Goal: Find specific fact: Find specific fact

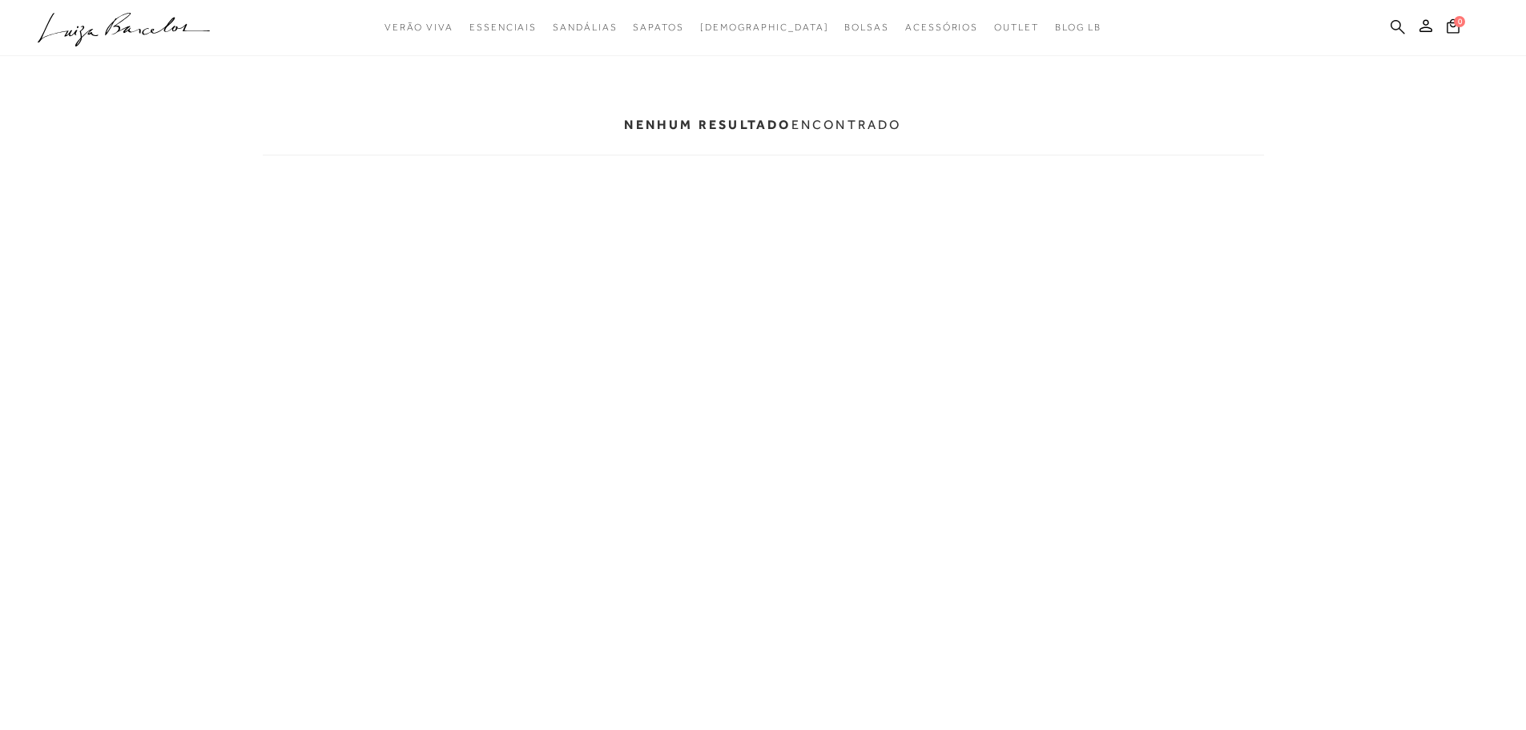
click at [1395, 20] on icon at bounding box center [1398, 26] width 14 height 14
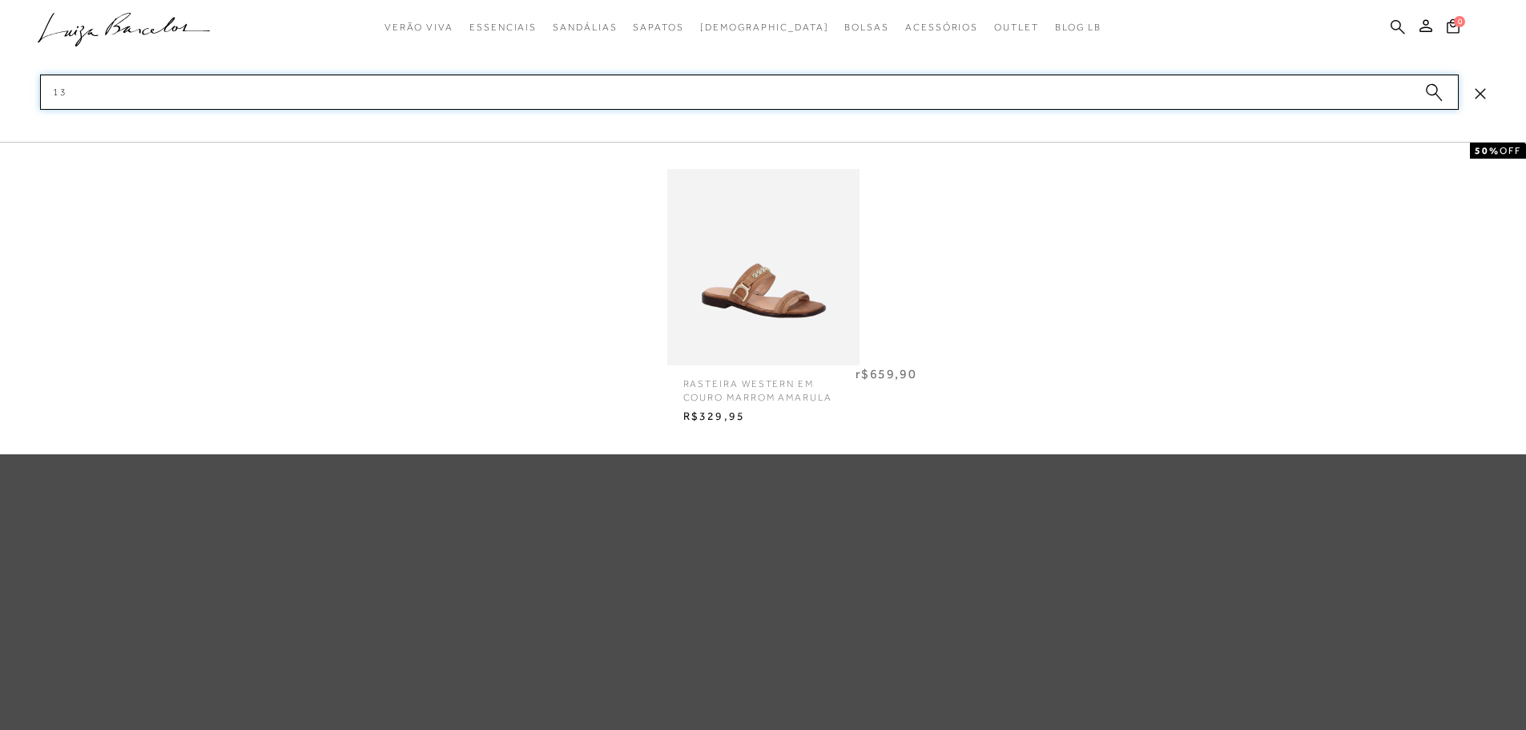
type input "1"
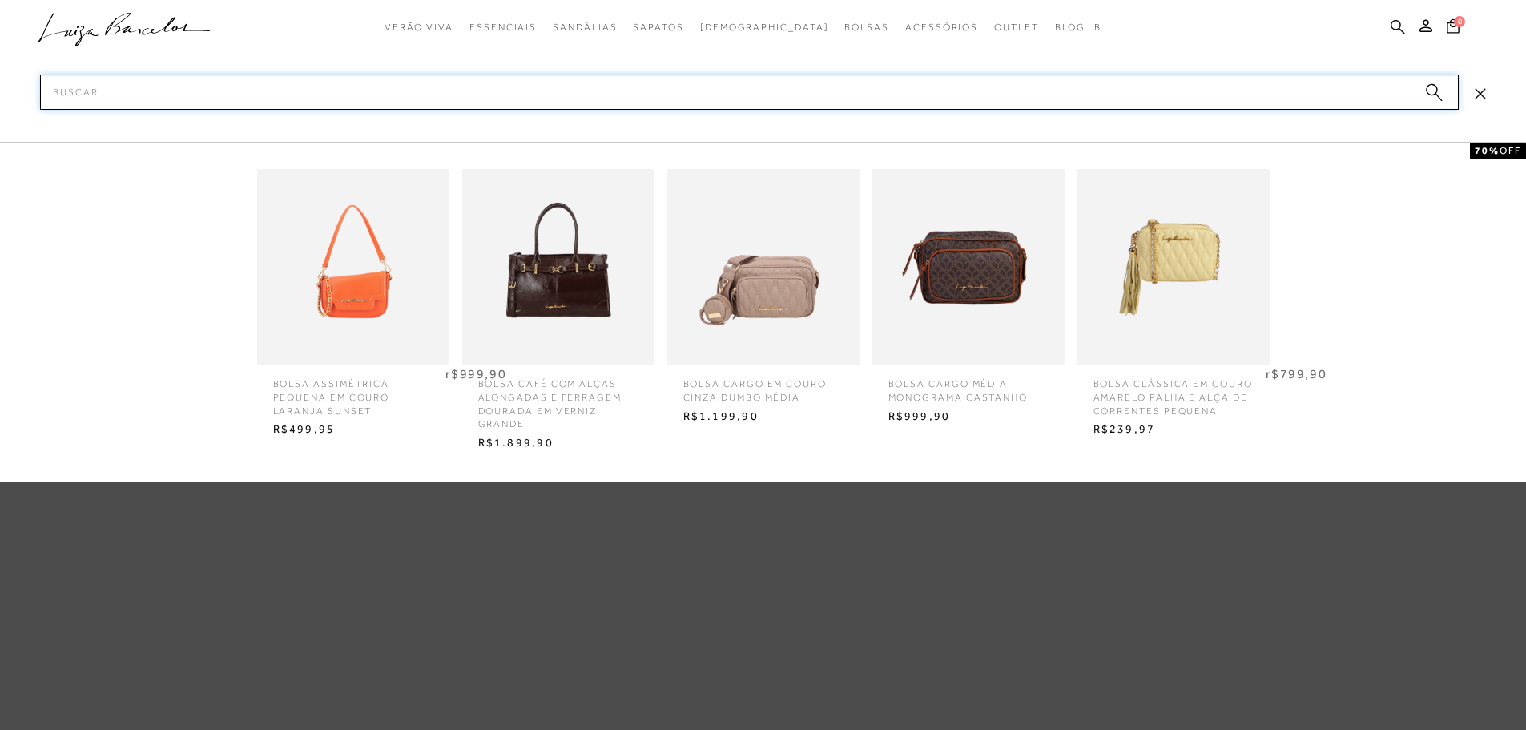
paste input "138000044"
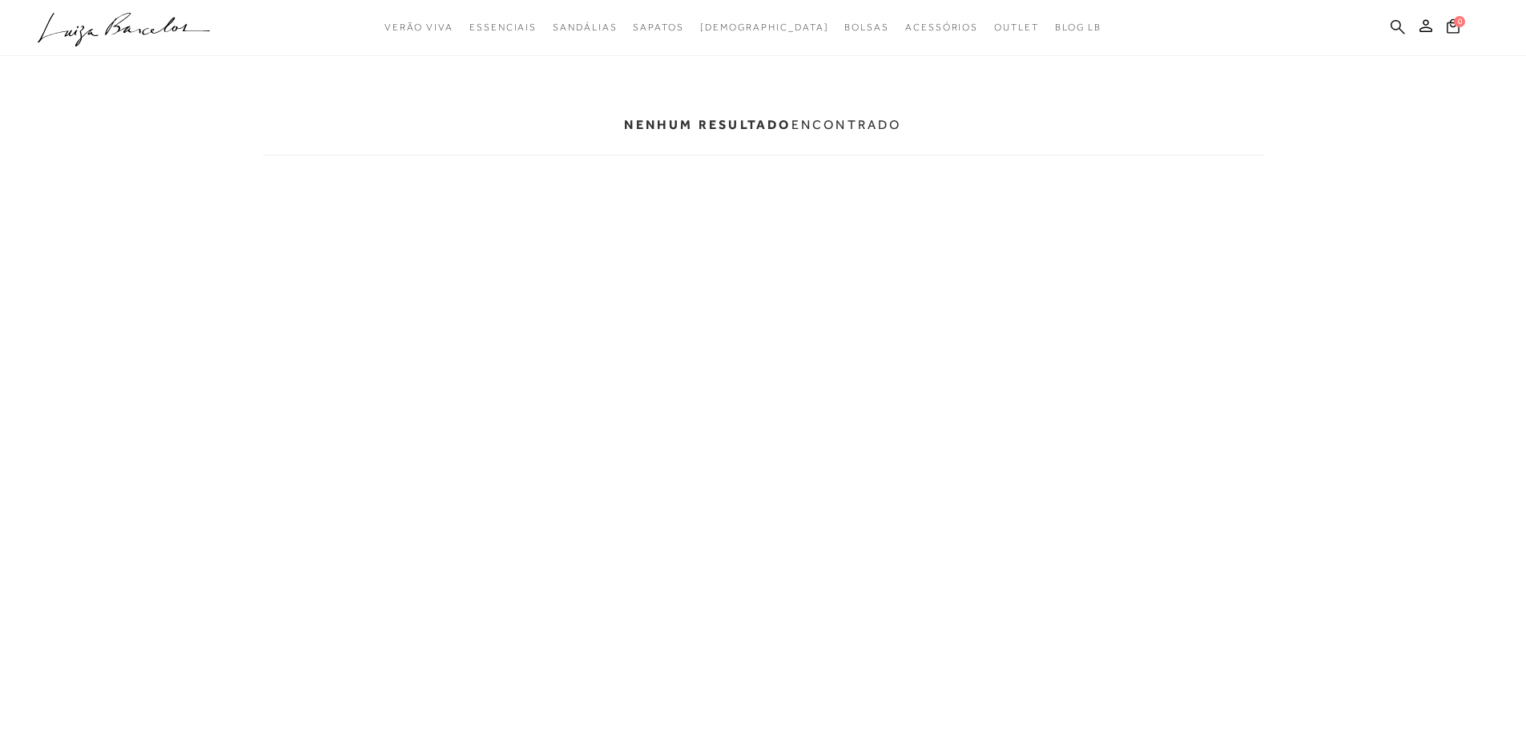
click at [1394, 20] on icon at bounding box center [1398, 26] width 14 height 14
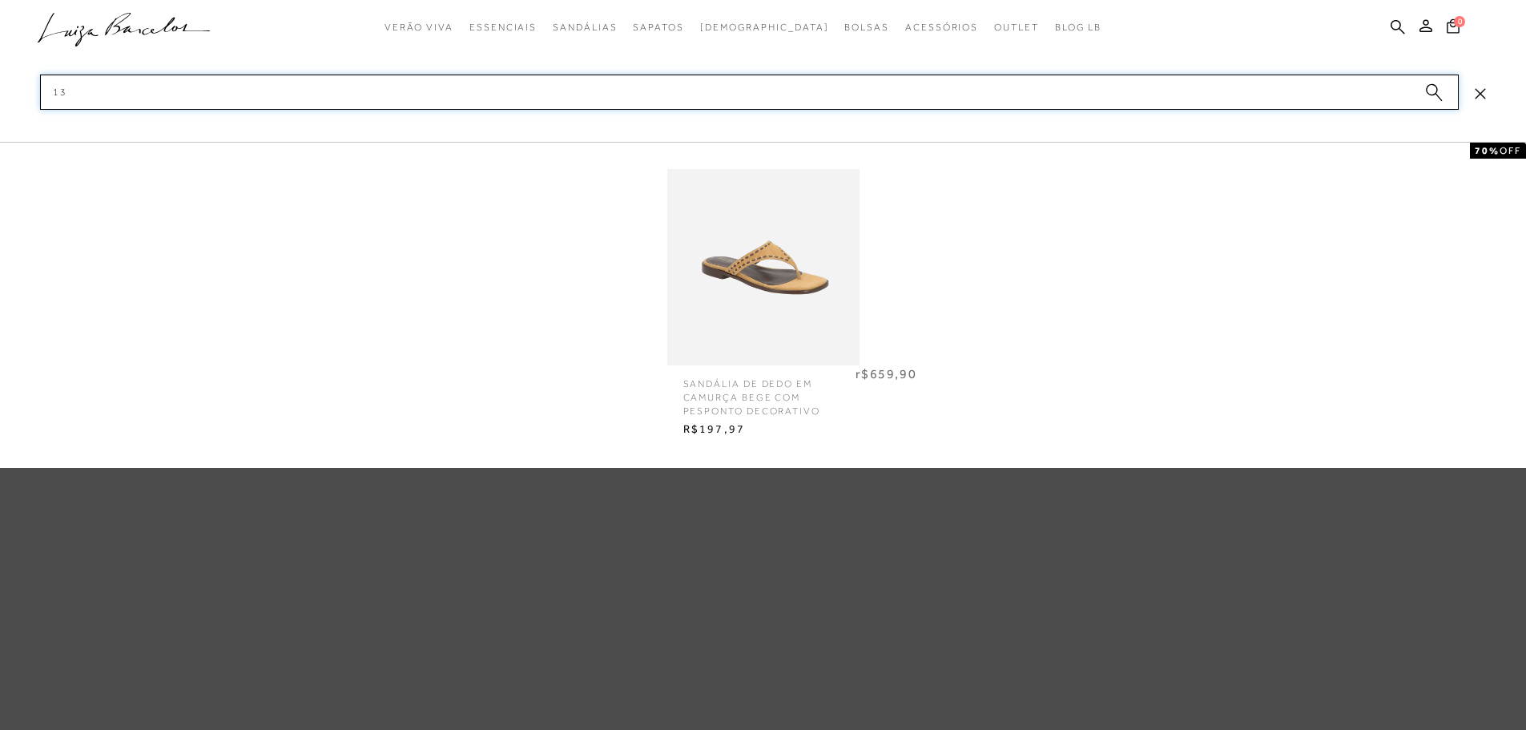
type input "1"
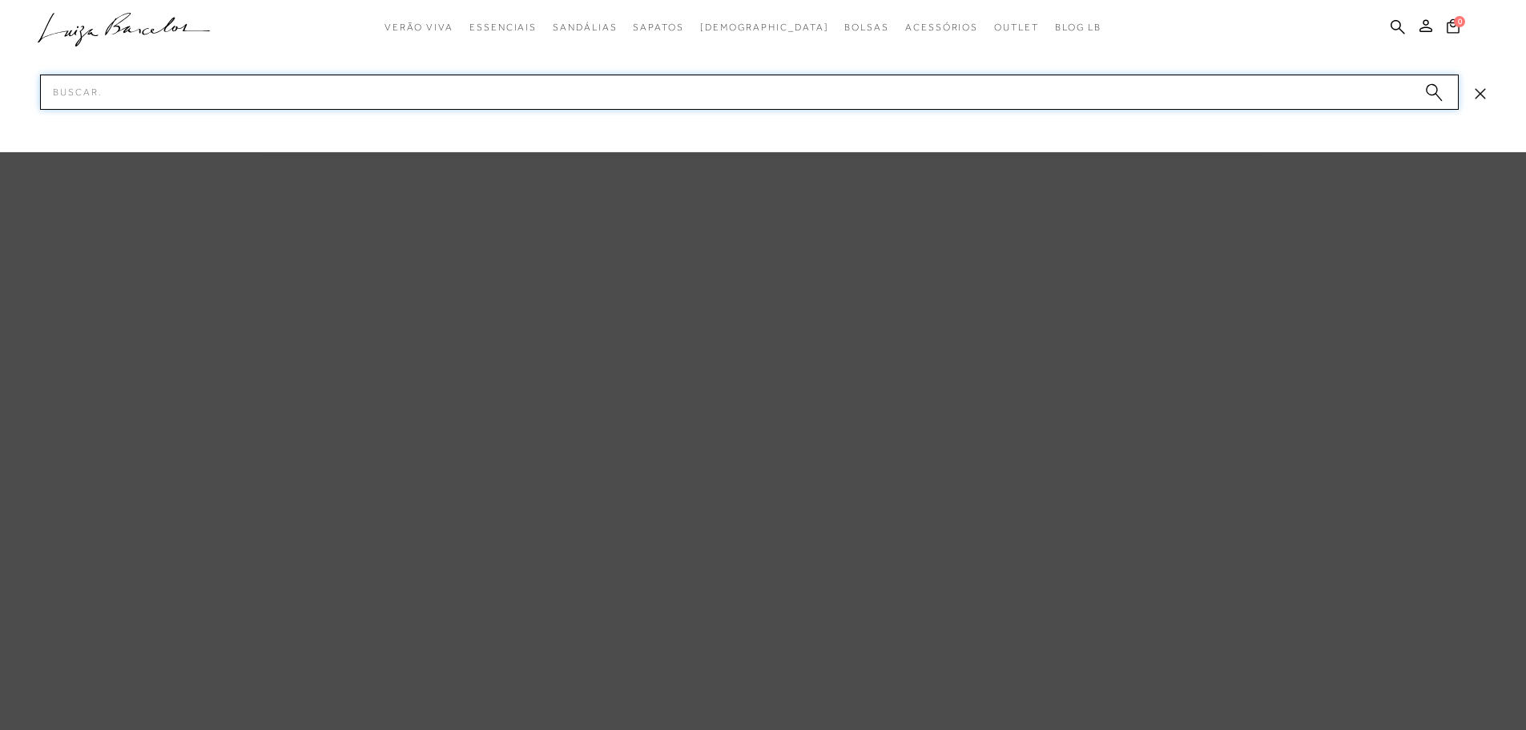
paste input "138000063"
type input "1"
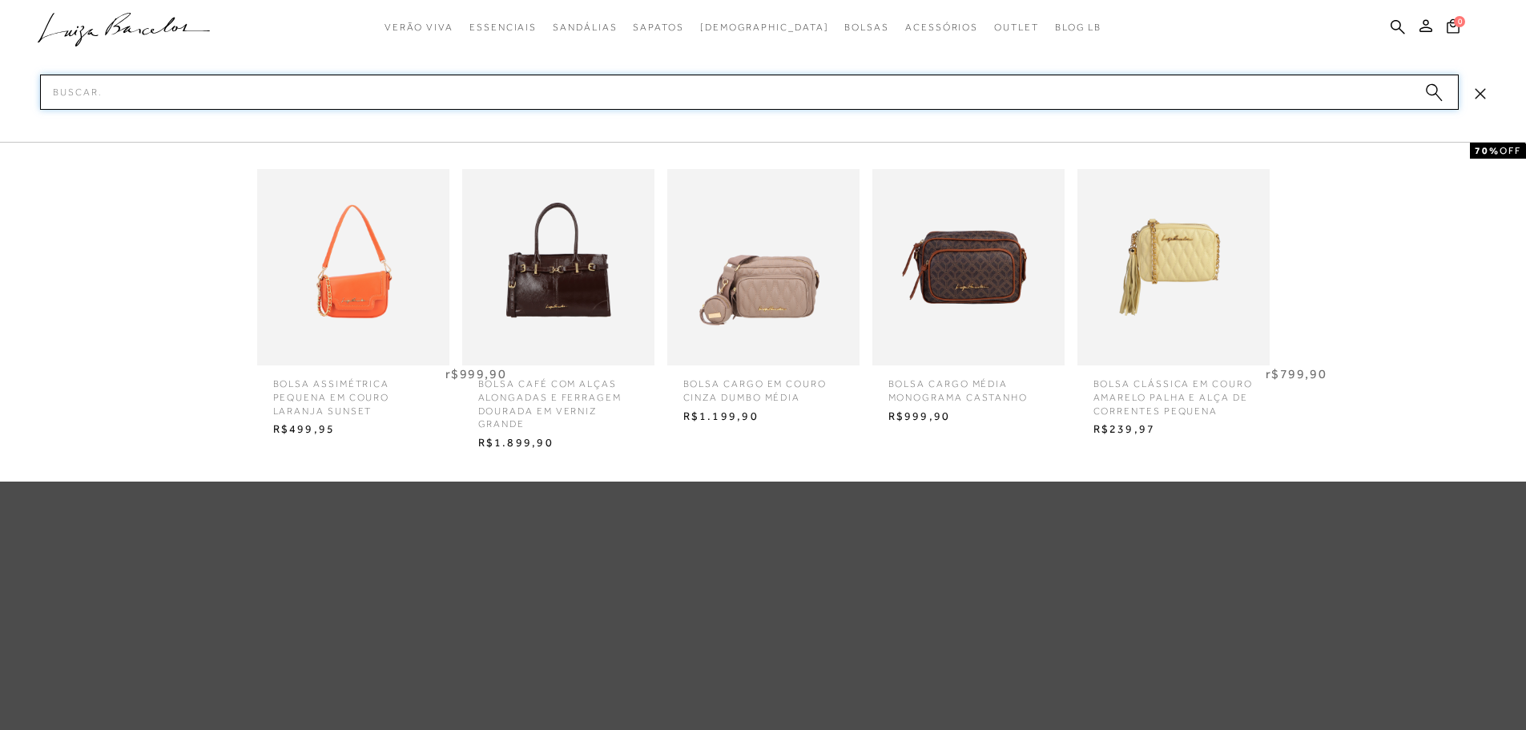
type input "v"
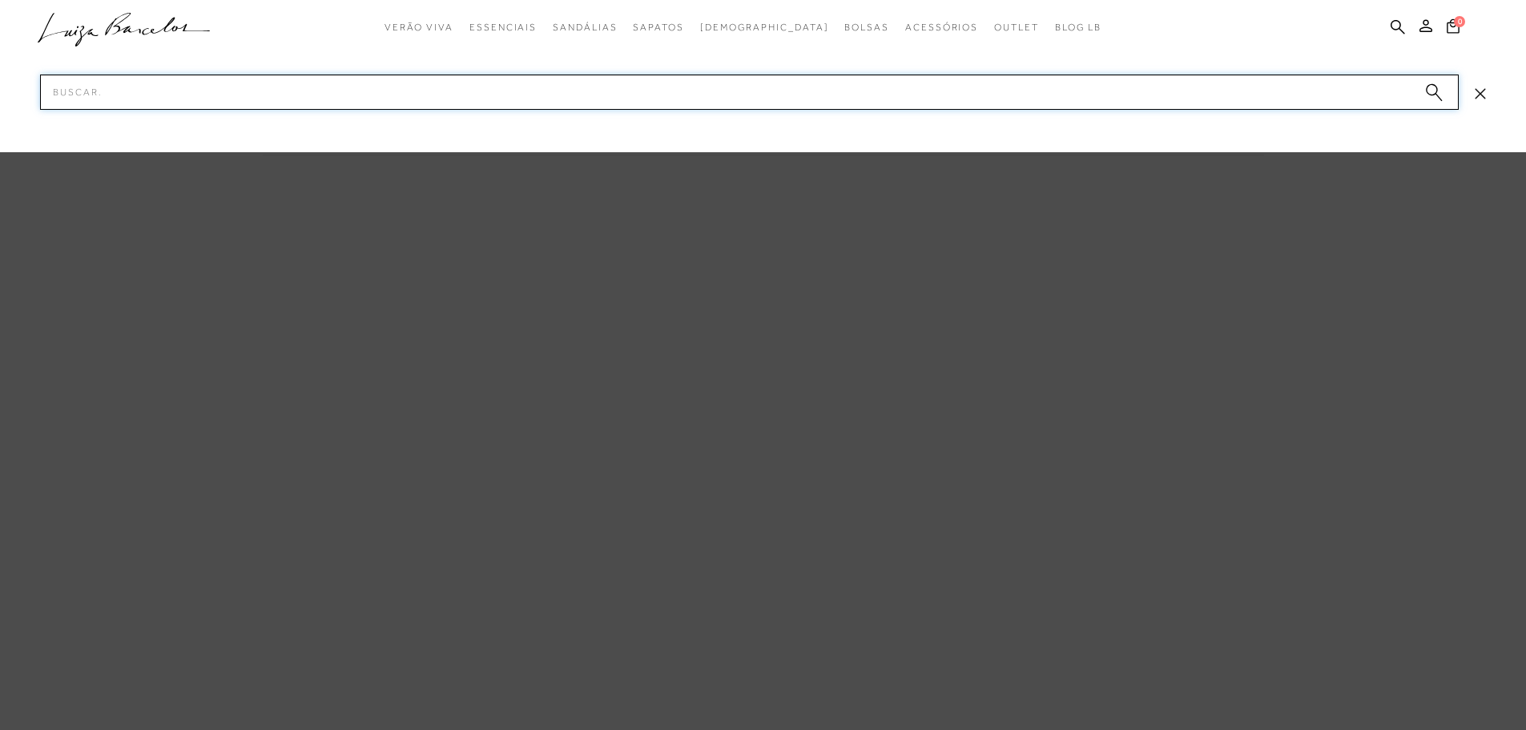
paste input "140700033"
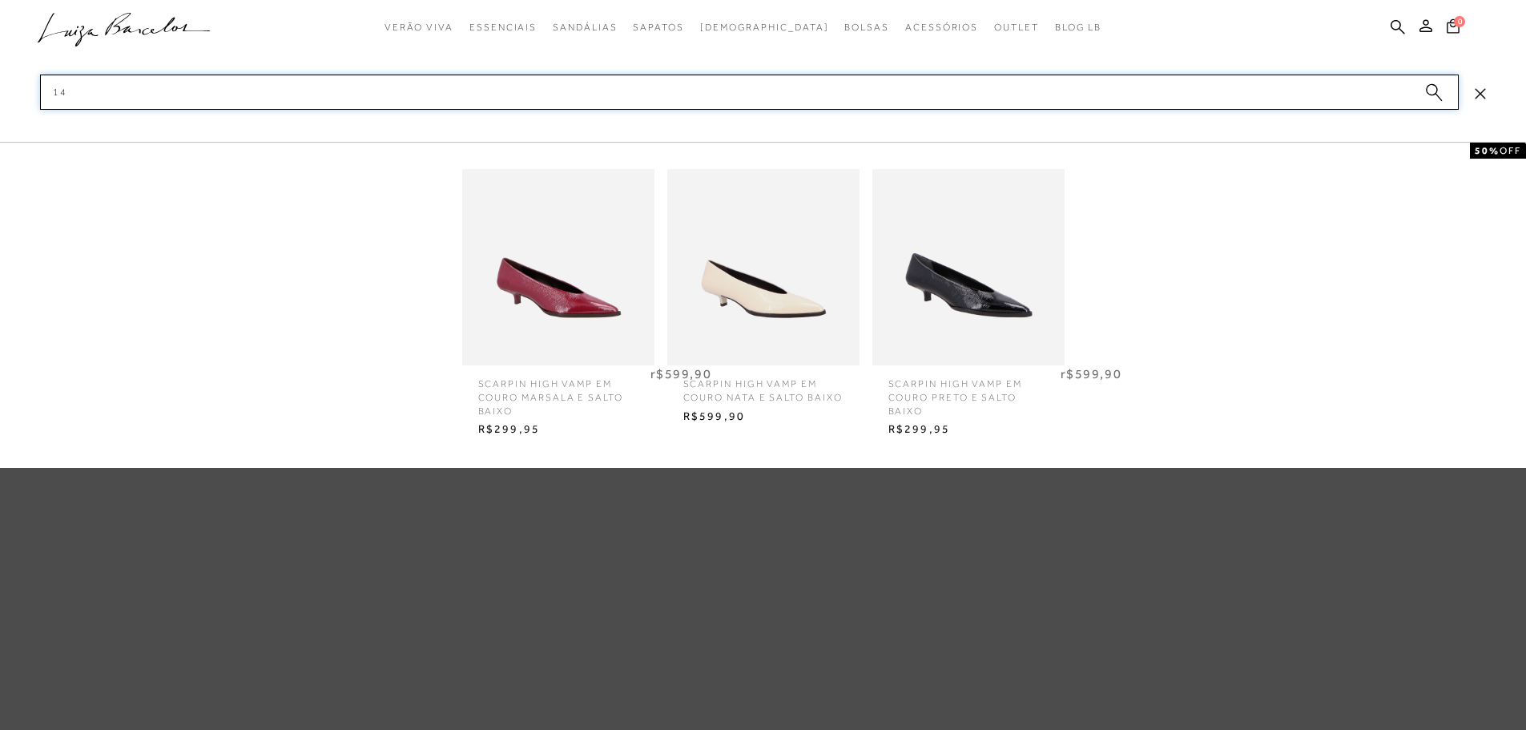
type input "1"
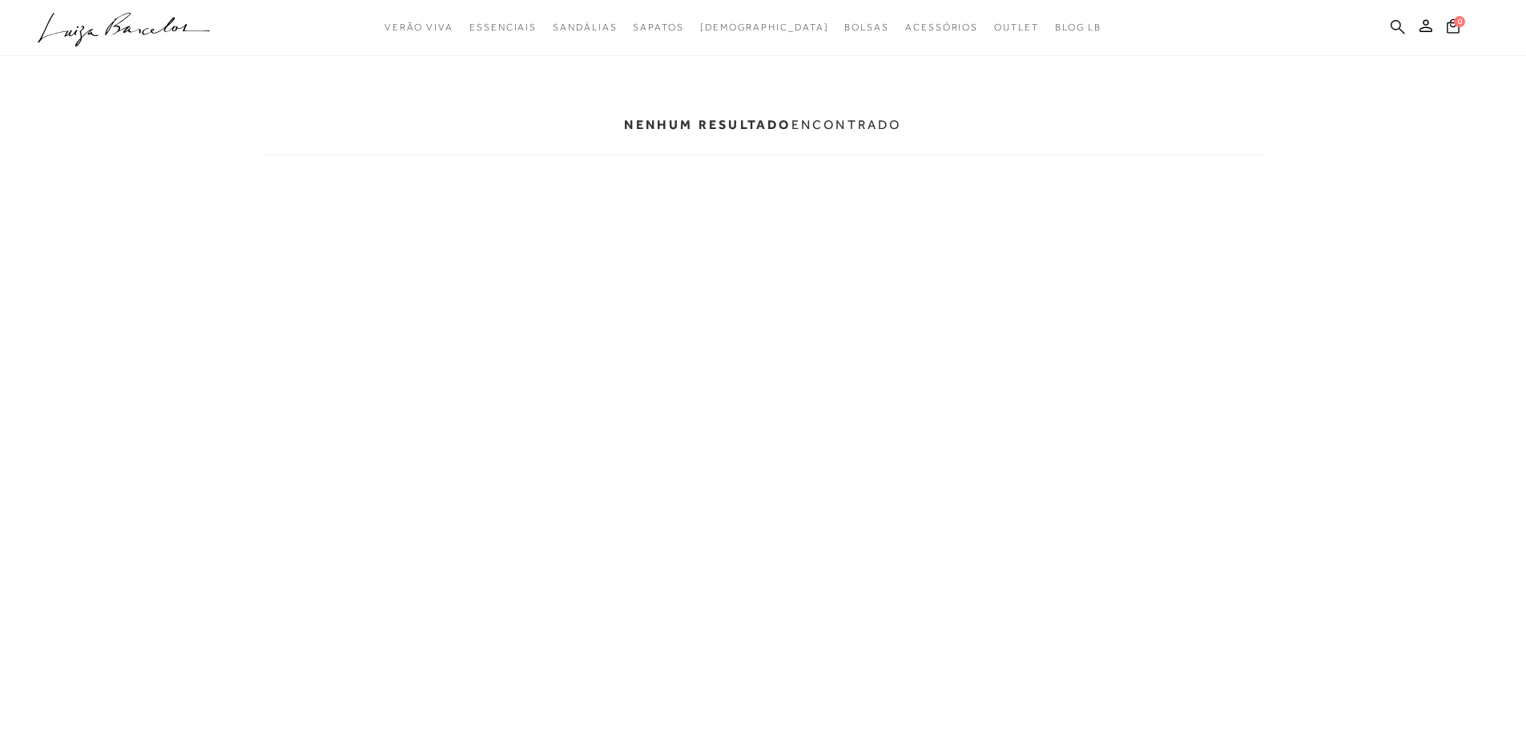
click at [1397, 23] on icon at bounding box center [1398, 26] width 14 height 15
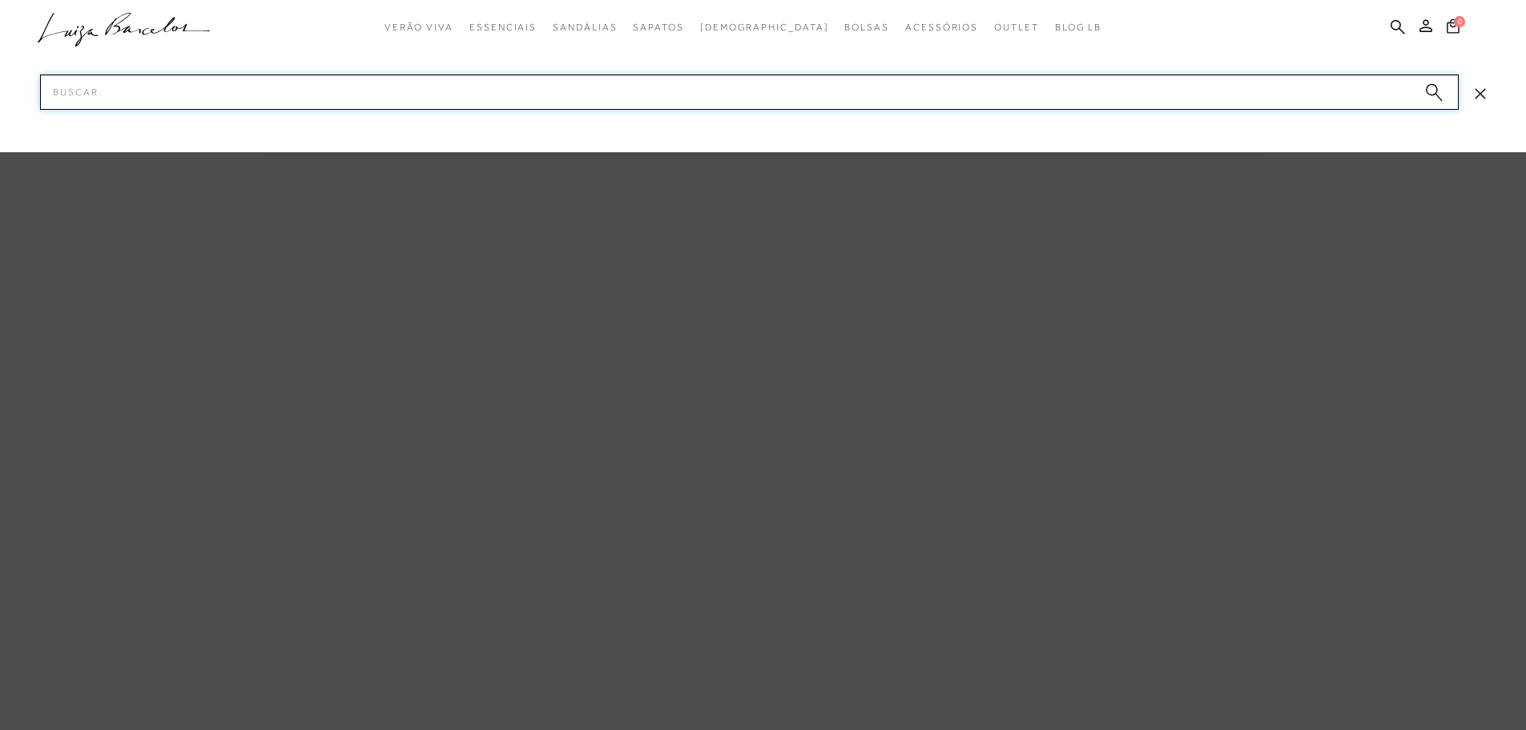
paste input "141100023"
type input "1"
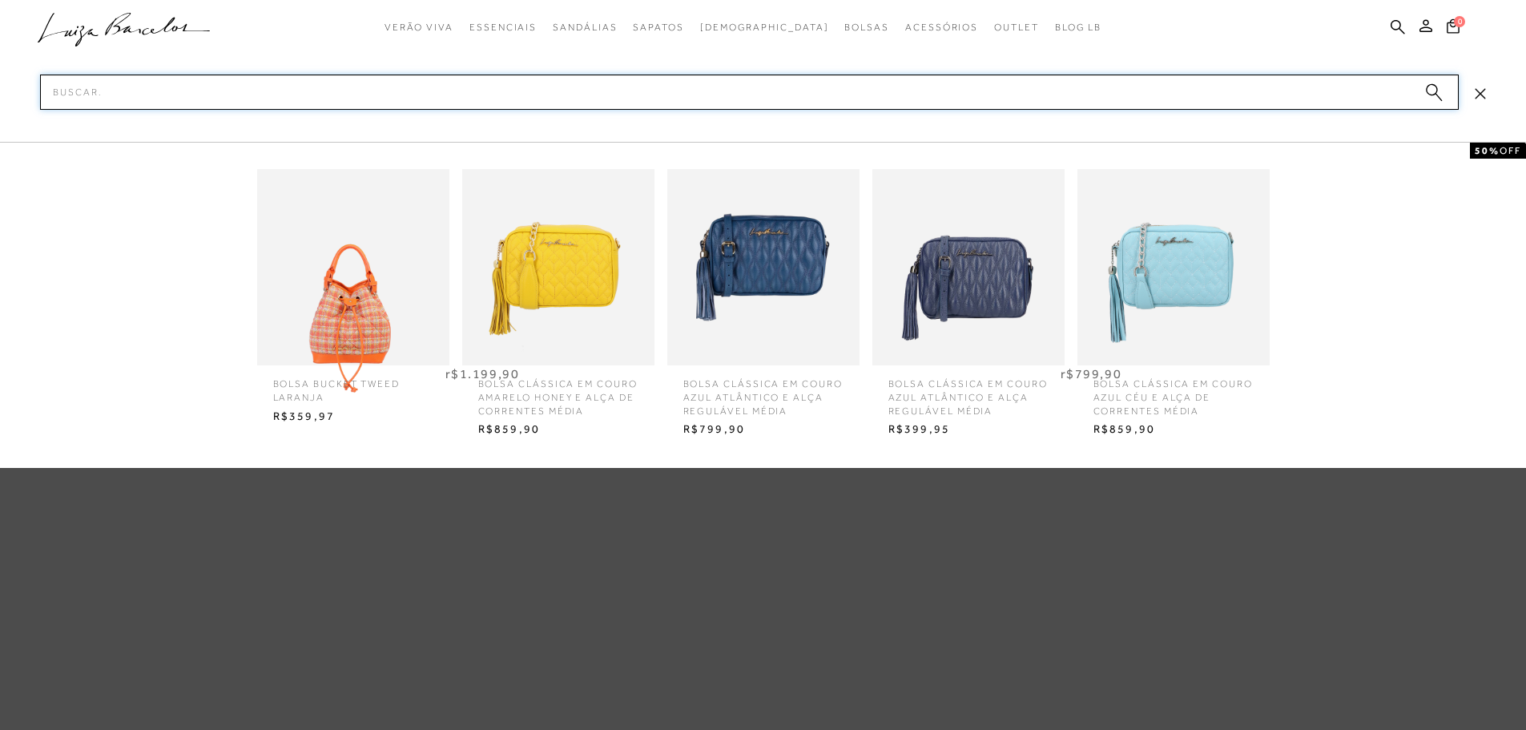
paste input "137200064"
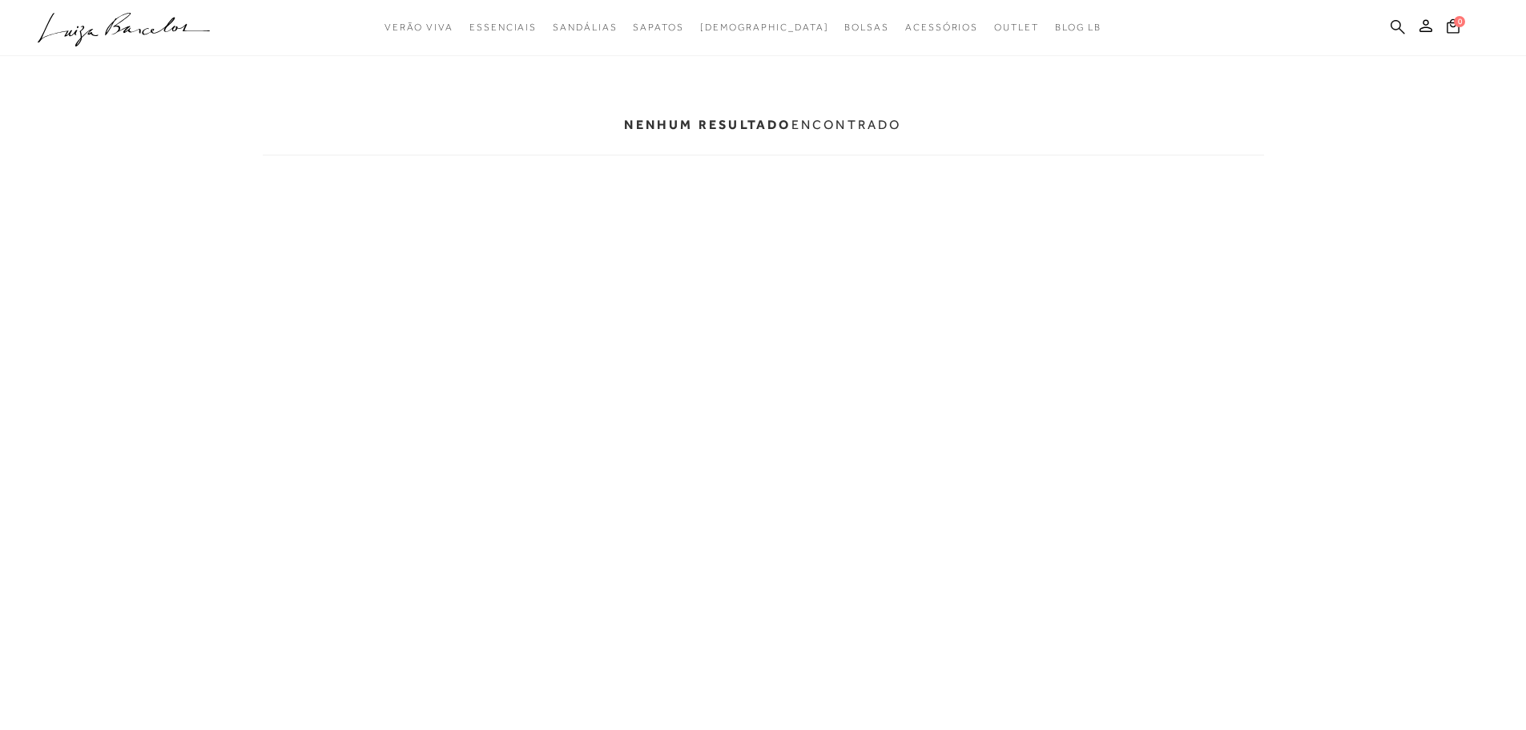
click at [1399, 26] on icon at bounding box center [1398, 26] width 14 height 15
click at [1395, 26] on icon at bounding box center [1398, 26] width 14 height 15
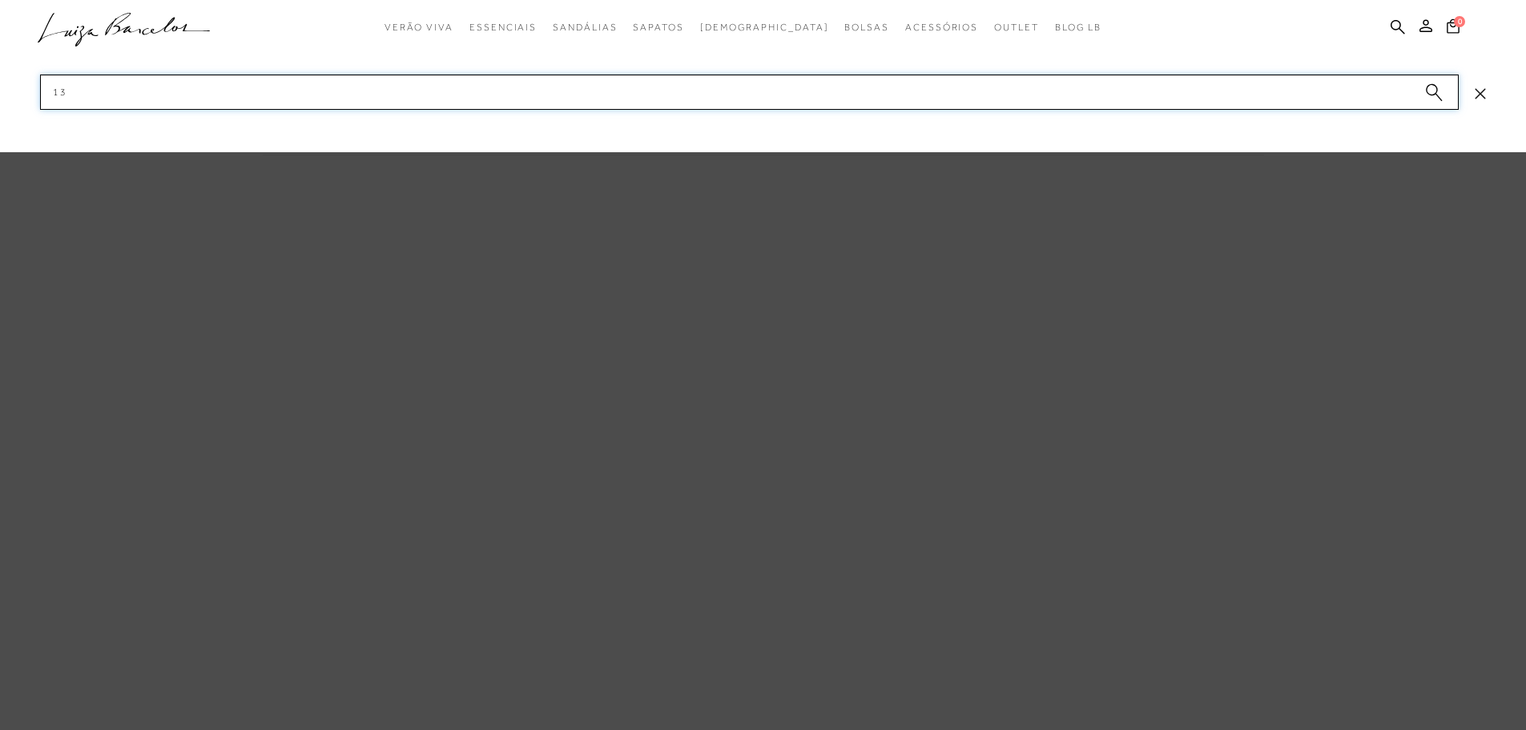
type input "1"
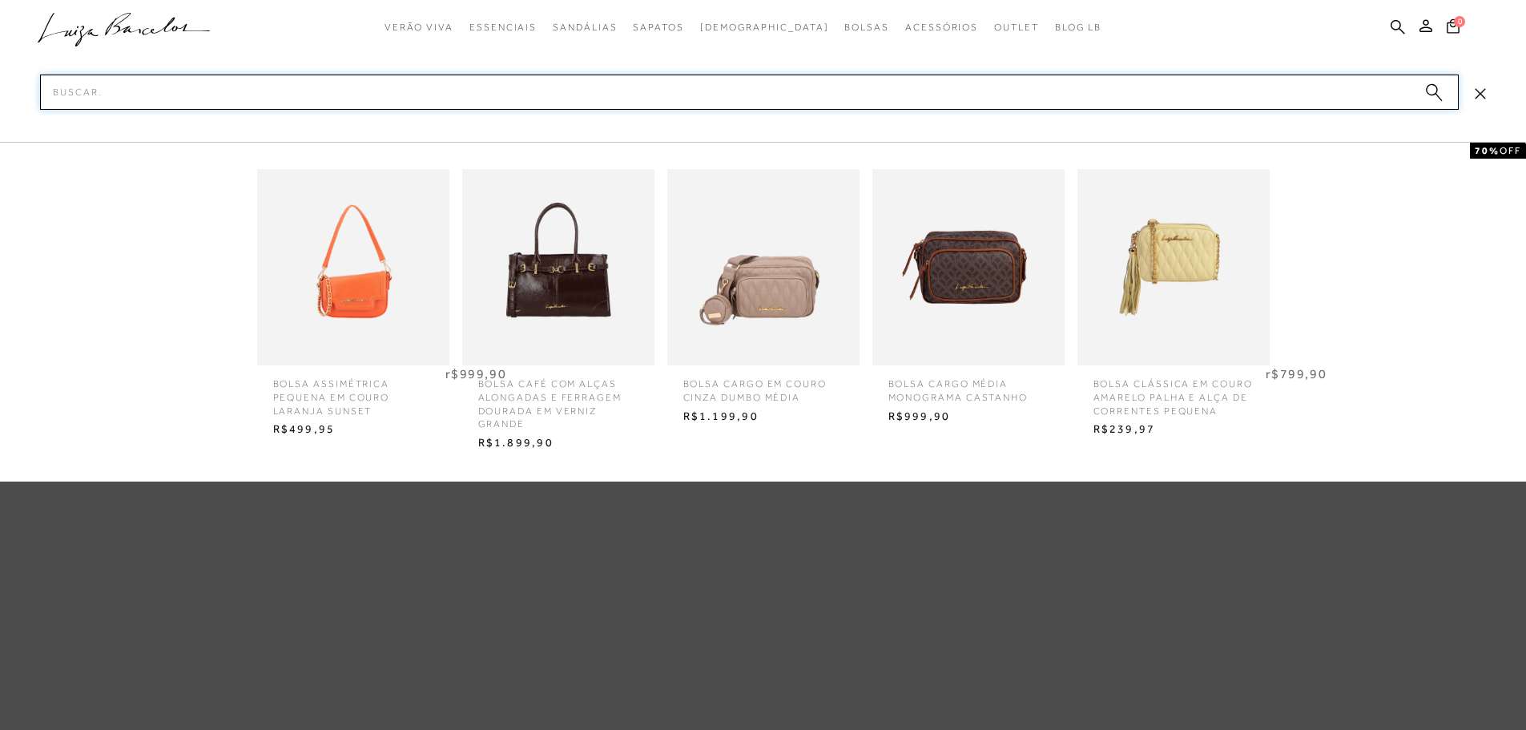
paste input "138500231"
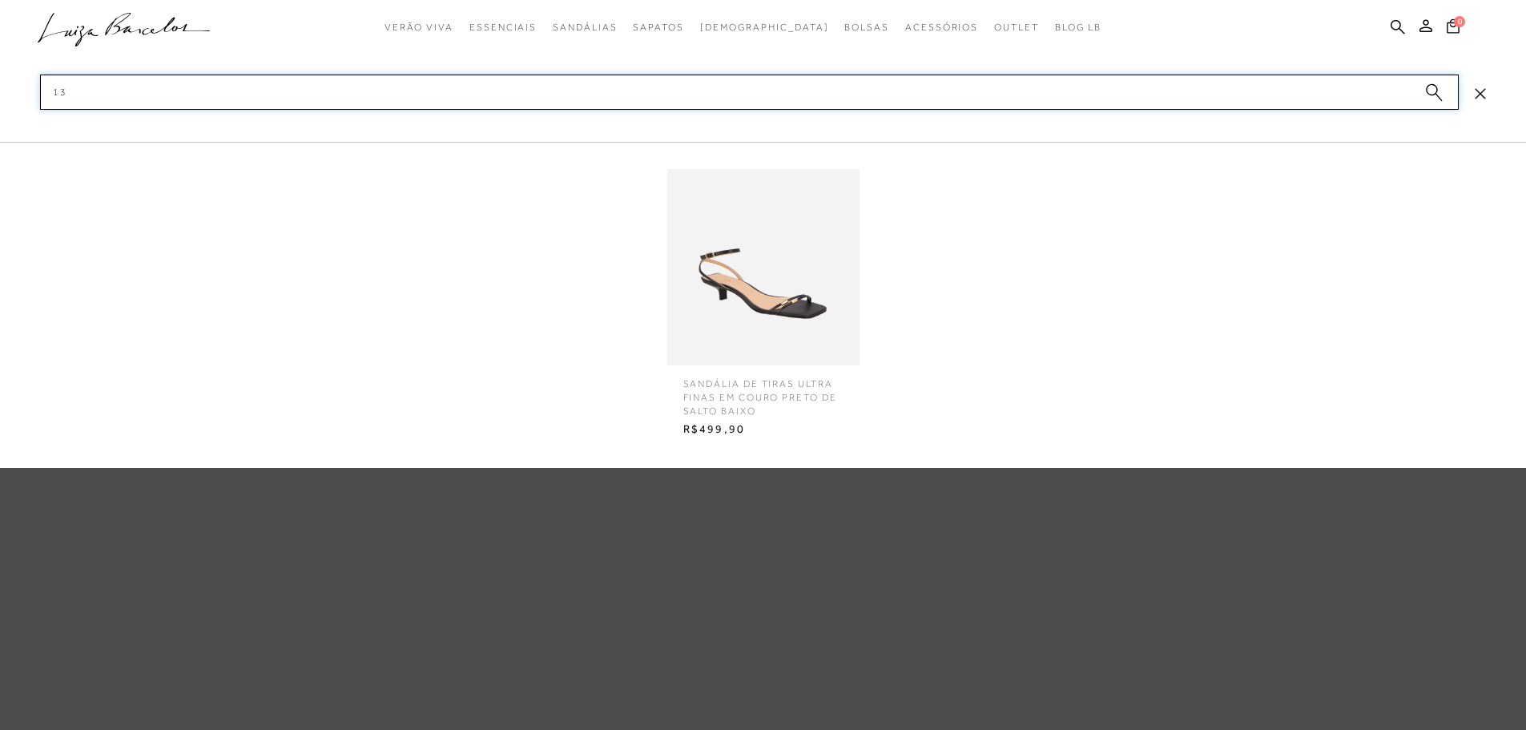
type input "1"
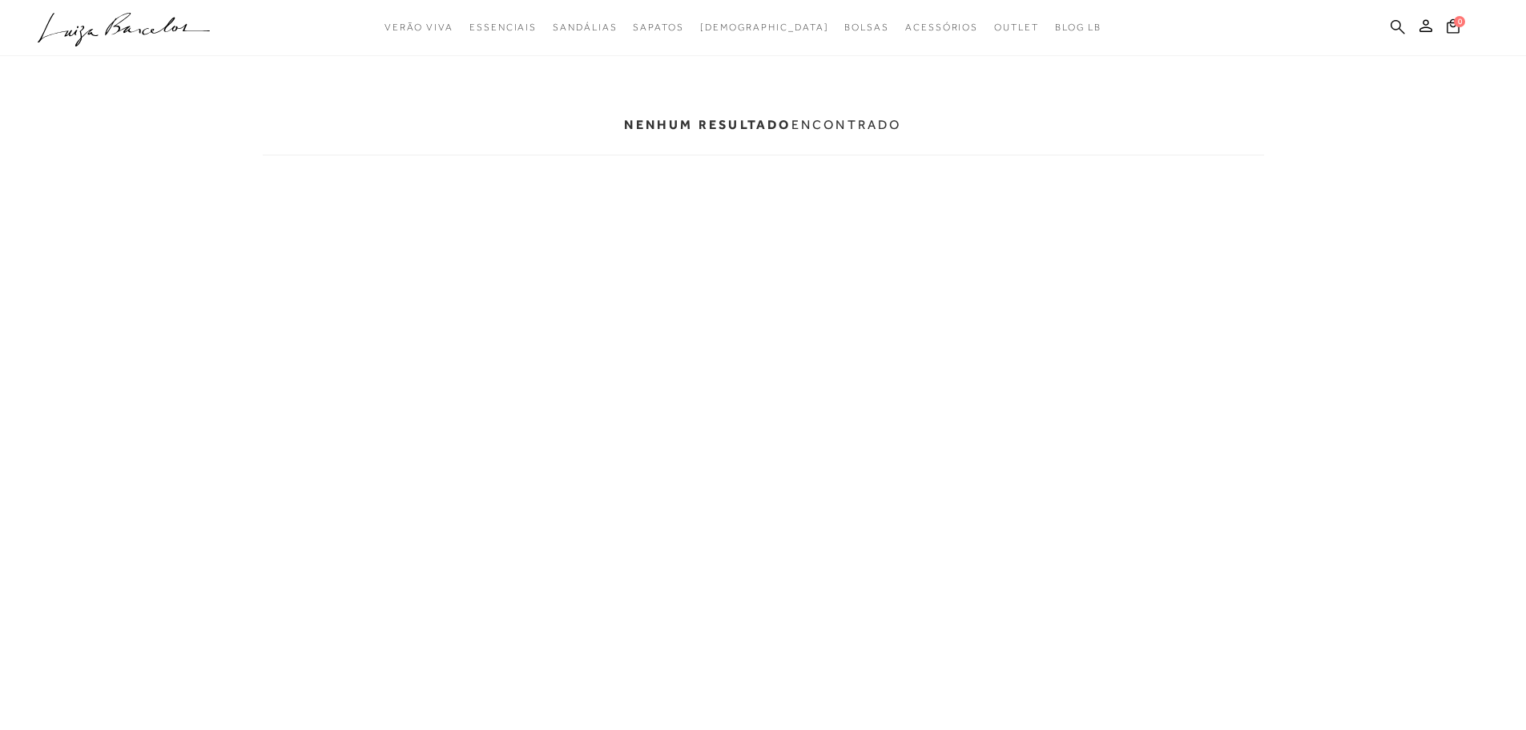
click at [1393, 19] on icon at bounding box center [1398, 26] width 14 height 15
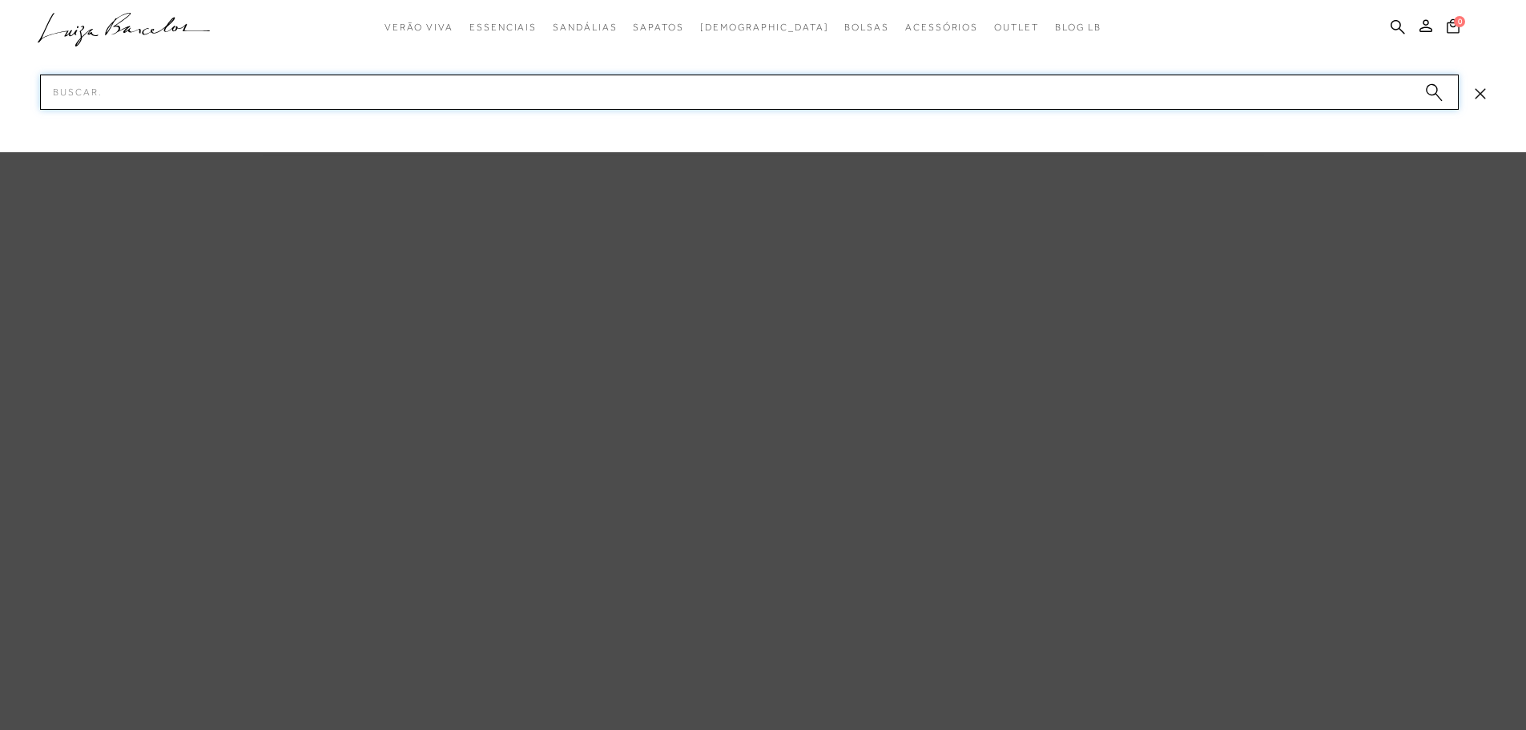
paste input "138000184"
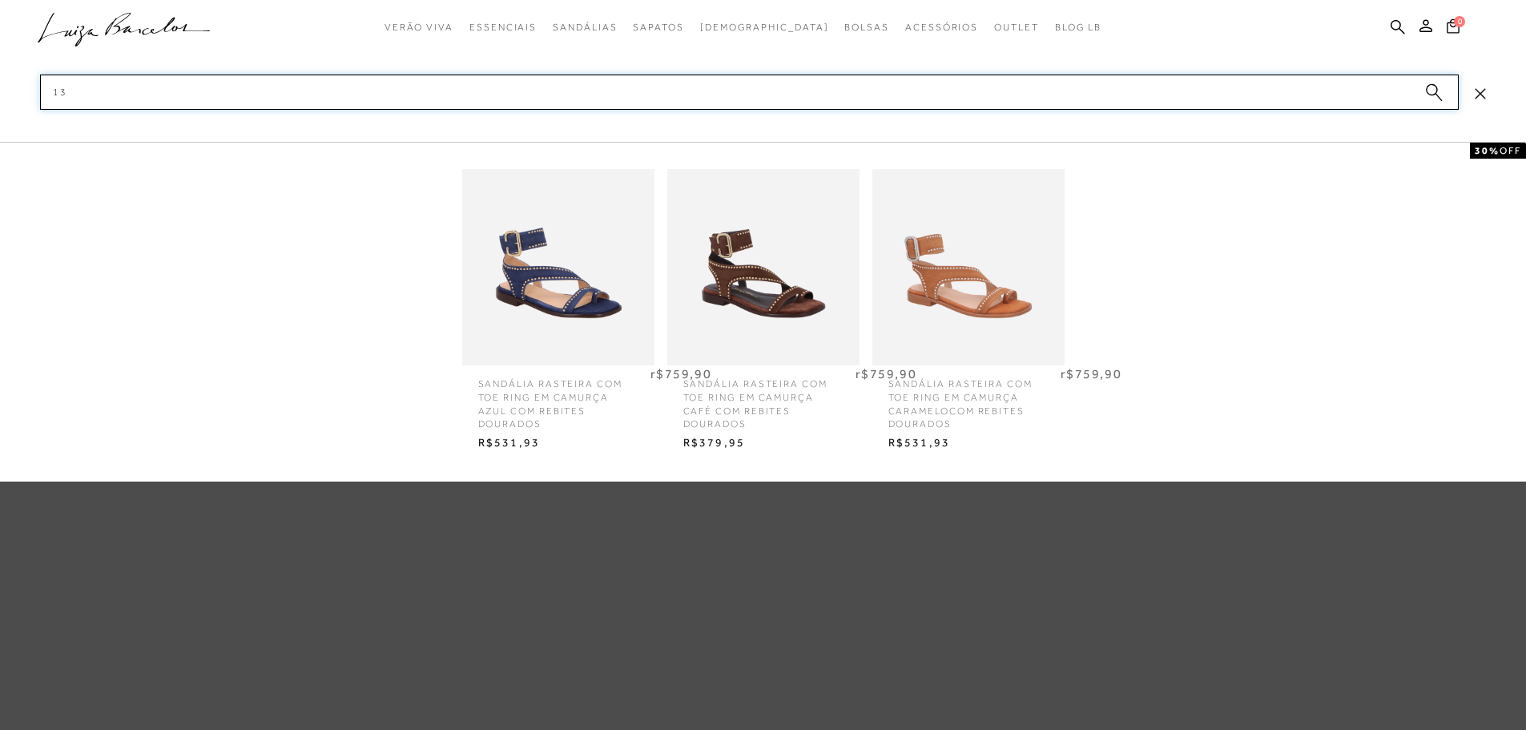
type input "1"
